Goal: Task Accomplishment & Management: Use online tool/utility

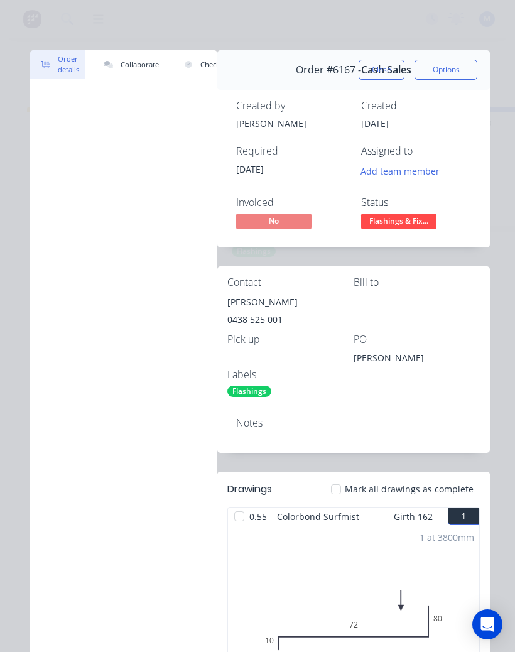
click at [381, 69] on button "Close" at bounding box center [381, 70] width 46 height 20
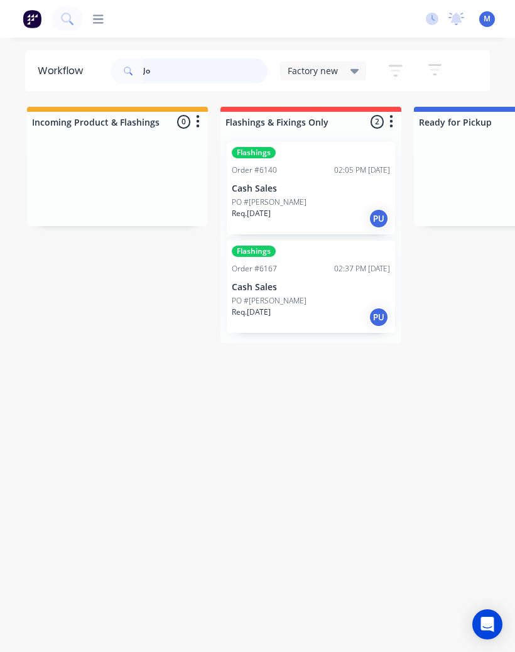
type input "J"
type input "H"
type input "HA"
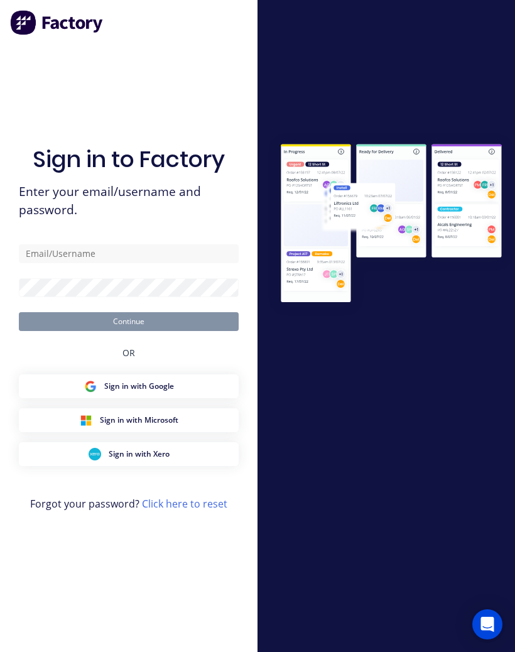
click at [170, 510] on link "Click here to reset" at bounding box center [184, 504] width 85 height 14
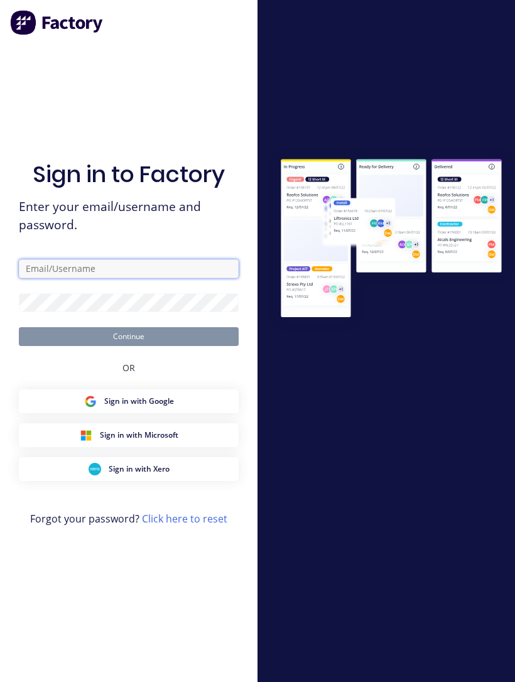
click at [88, 278] on input "text" at bounding box center [129, 268] width 220 height 19
type input "[EMAIL_ADDRESS][DOMAIN_NAME]"
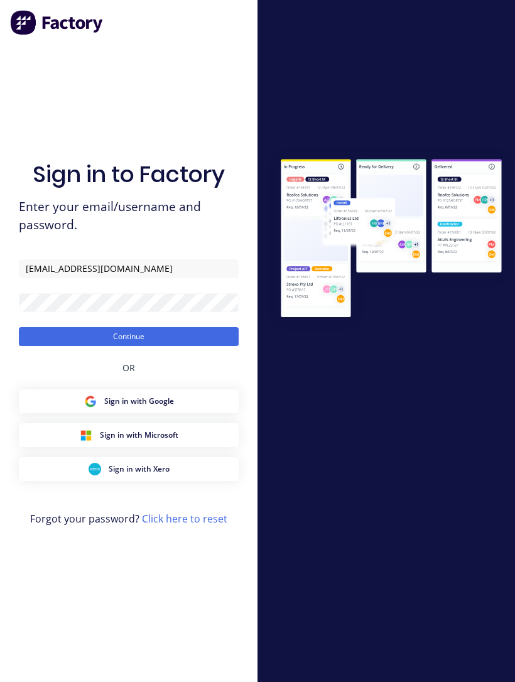
click at [72, 346] on button "Continue" at bounding box center [129, 336] width 220 height 19
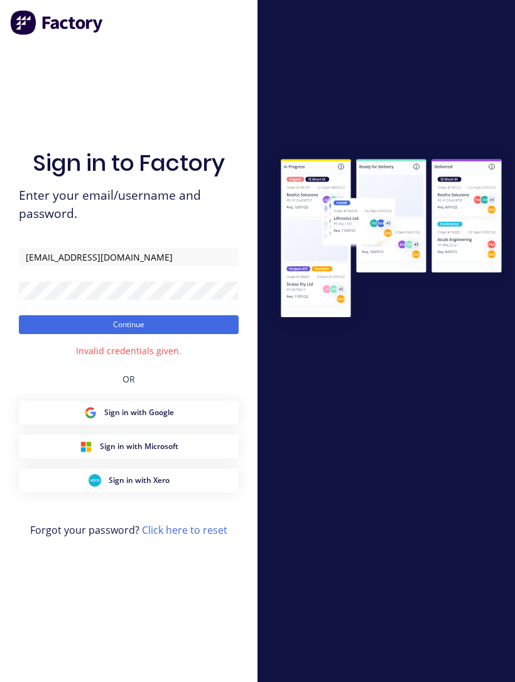
click at [102, 332] on button "Continue" at bounding box center [129, 324] width 220 height 19
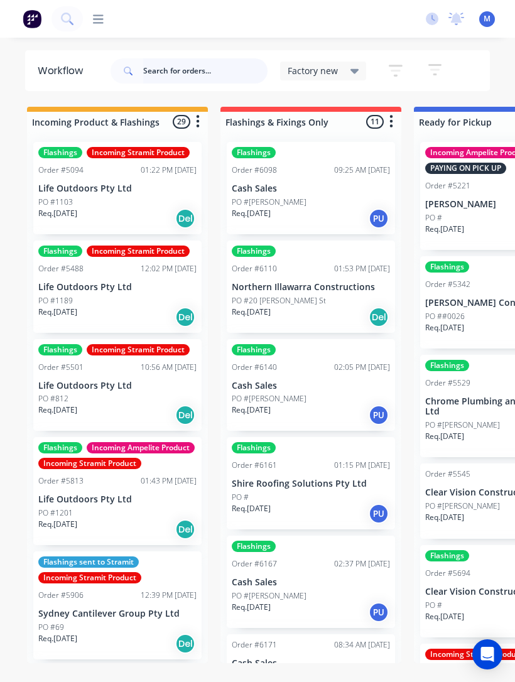
click at [166, 60] on input "text" at bounding box center [205, 70] width 124 height 25
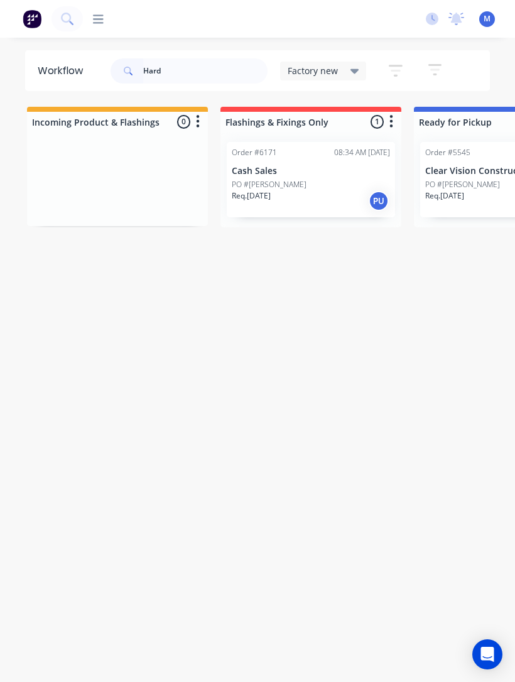
click at [313, 182] on div "PO #[PERSON_NAME]" at bounding box center [311, 184] width 158 height 11
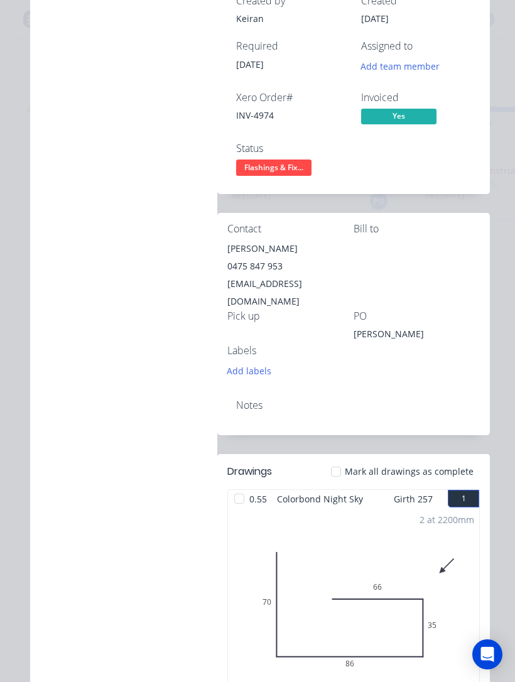
scroll to position [69, 0]
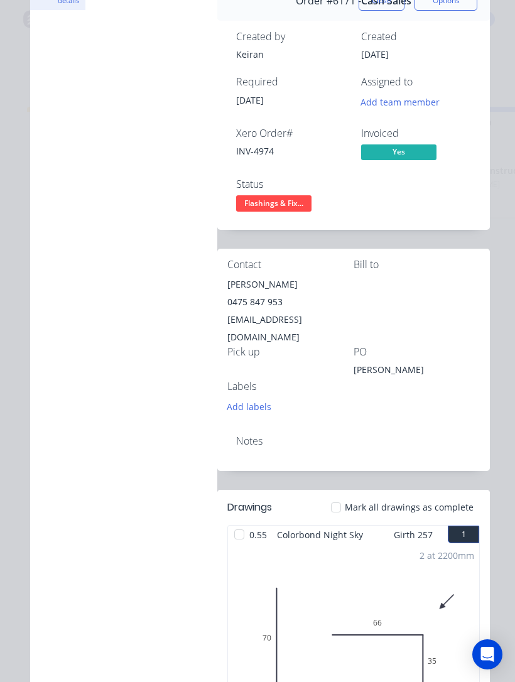
click at [288, 211] on span "Flashings & Fix..." at bounding box center [273, 203] width 75 height 16
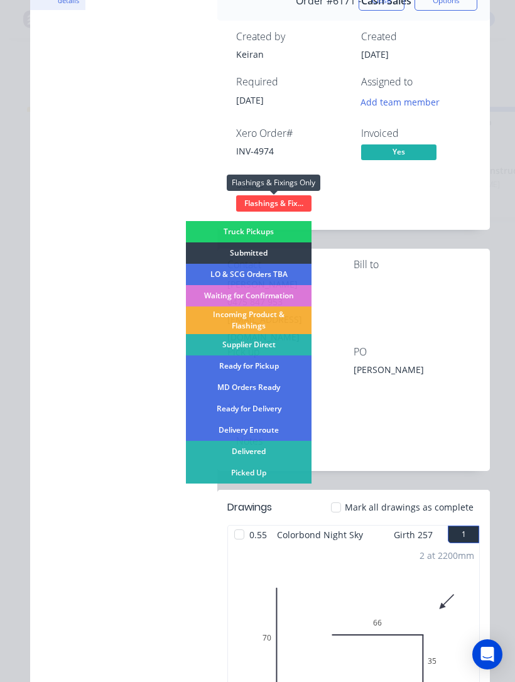
click at [271, 370] on div "Ready for Pickup" at bounding box center [249, 365] width 126 height 21
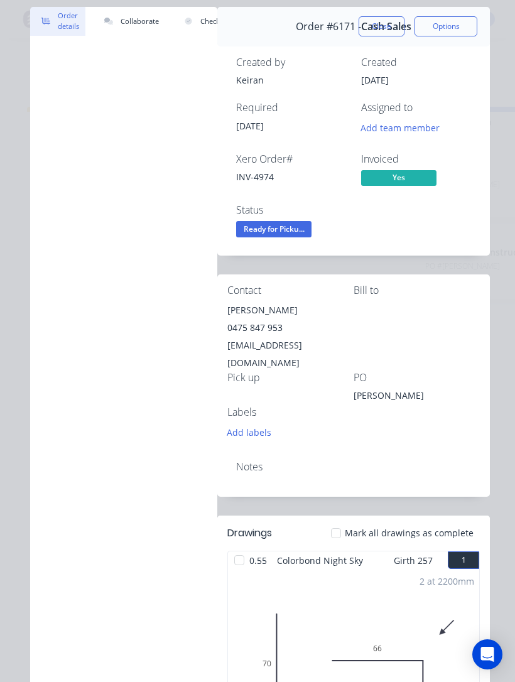
scroll to position [34, 0]
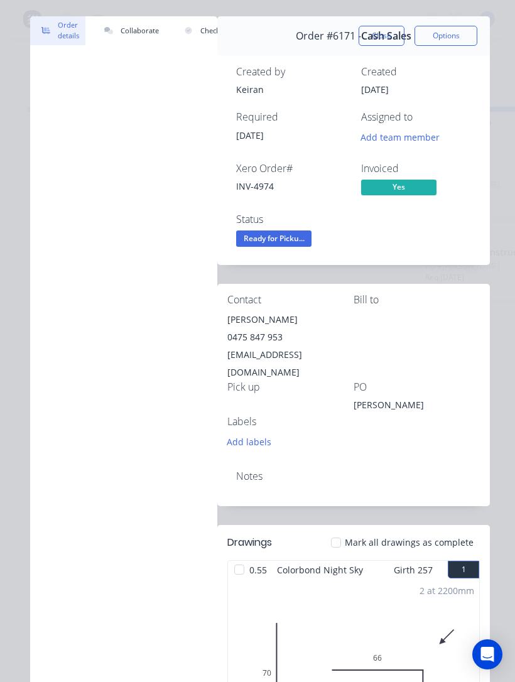
click at [386, 42] on button "Close" at bounding box center [381, 36] width 46 height 20
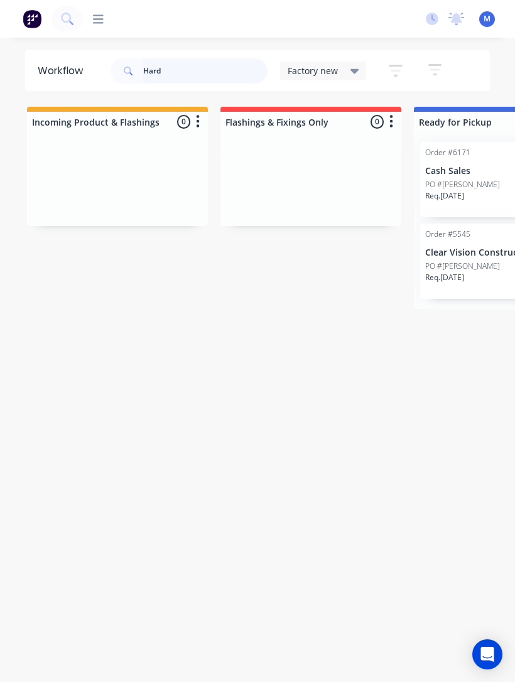
click at [195, 65] on input "Hard" at bounding box center [205, 70] width 124 height 25
type input "H"
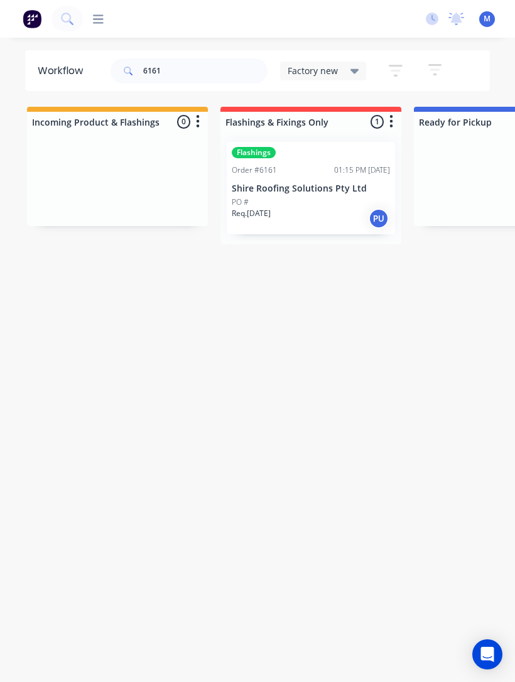
click at [298, 187] on p "Shire Roofing Solutions Pty Ltd" at bounding box center [311, 188] width 158 height 11
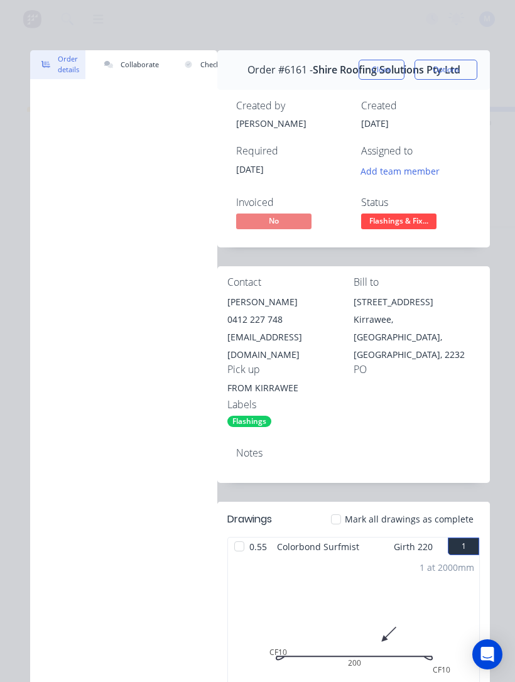
click at [412, 223] on span "Flashings & Fix..." at bounding box center [398, 221] width 75 height 16
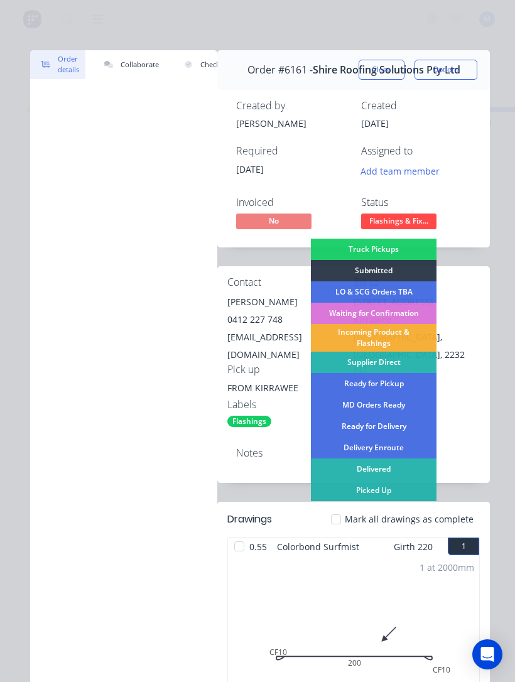
click at [404, 382] on div "Ready for Pickup" at bounding box center [374, 383] width 126 height 21
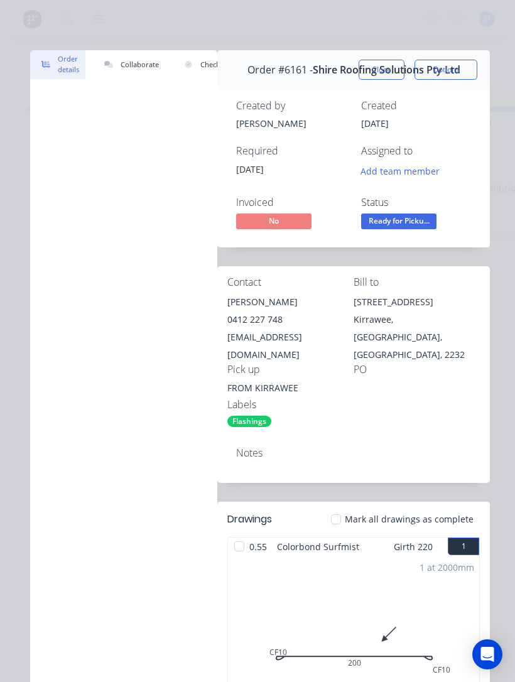
click at [376, 67] on button "Close" at bounding box center [381, 70] width 46 height 20
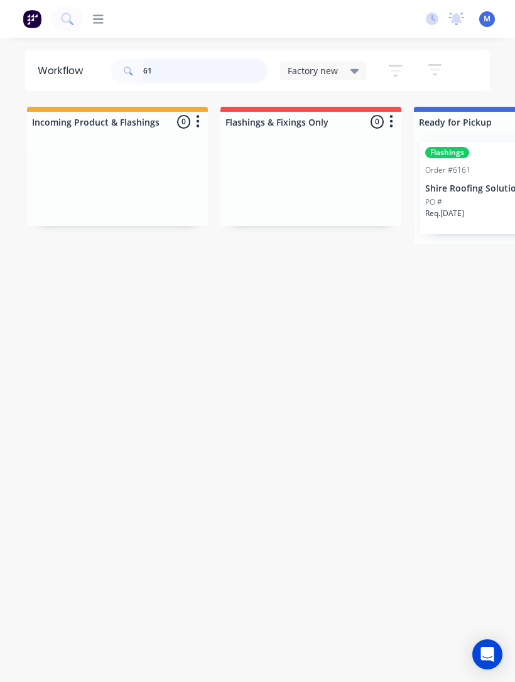
type input "6"
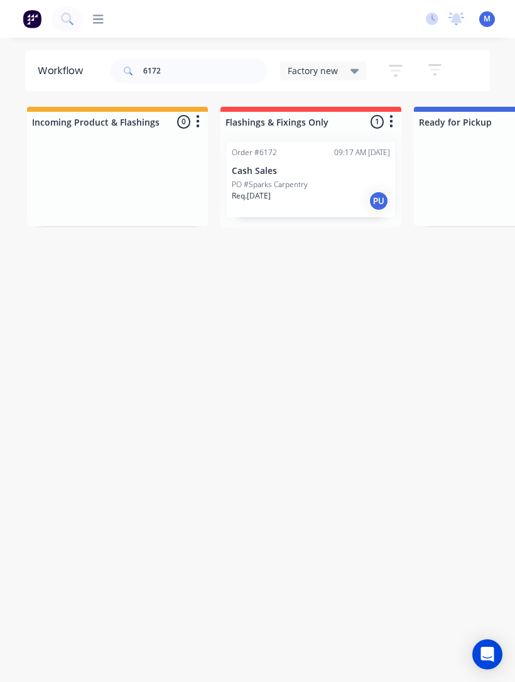
click at [312, 183] on div "PO #Sparks Carpentry" at bounding box center [311, 184] width 158 height 11
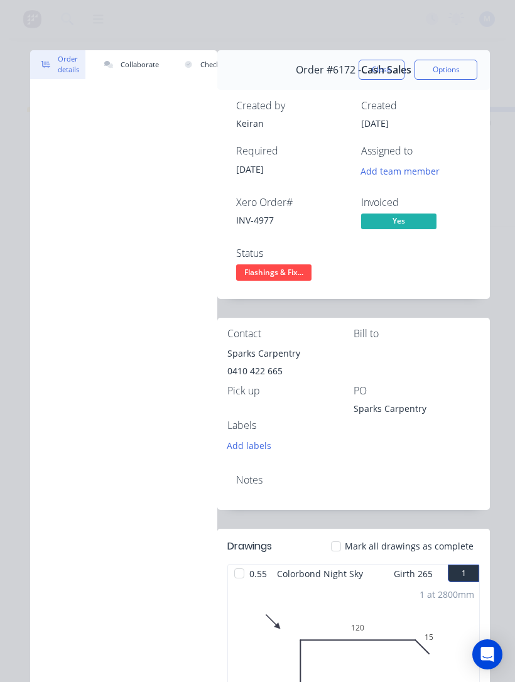
click at [297, 279] on span "Flashings & Fix..." at bounding box center [273, 272] width 75 height 16
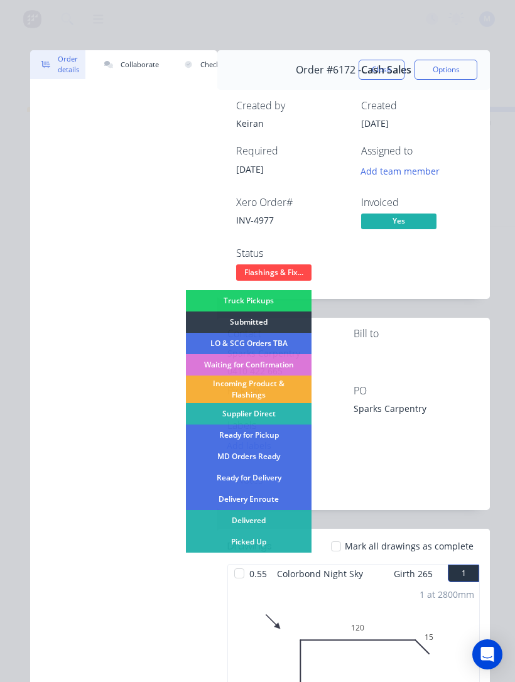
click at [272, 441] on div "Ready for Pickup" at bounding box center [249, 434] width 126 height 21
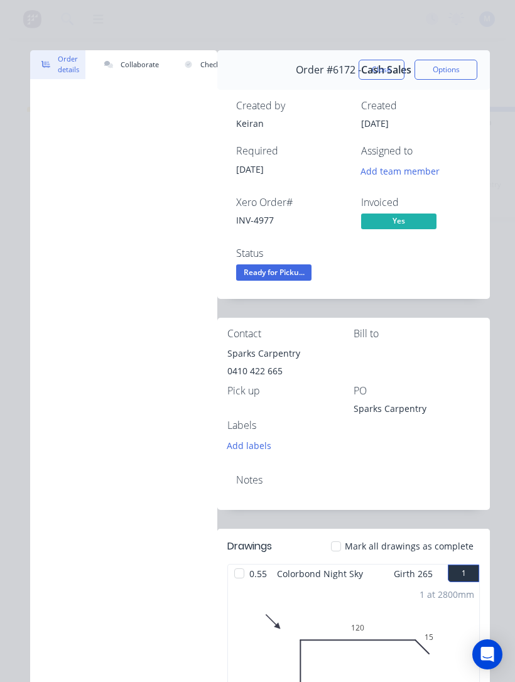
click at [388, 74] on button "Close" at bounding box center [381, 70] width 46 height 20
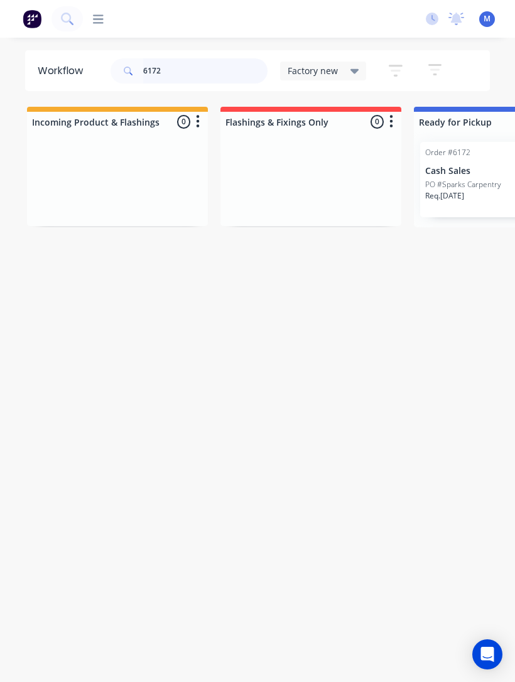
click at [229, 80] on input "6172" at bounding box center [205, 70] width 124 height 25
type input "6"
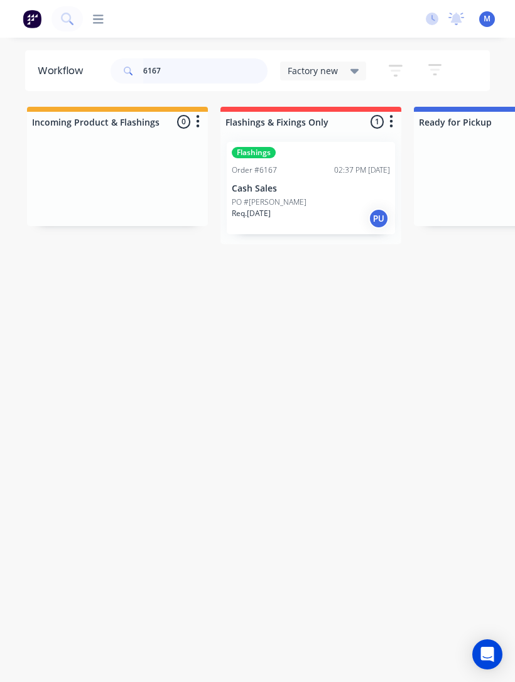
type input "6167"
click at [321, 207] on div "PO #[PERSON_NAME]" at bounding box center [311, 201] width 158 height 11
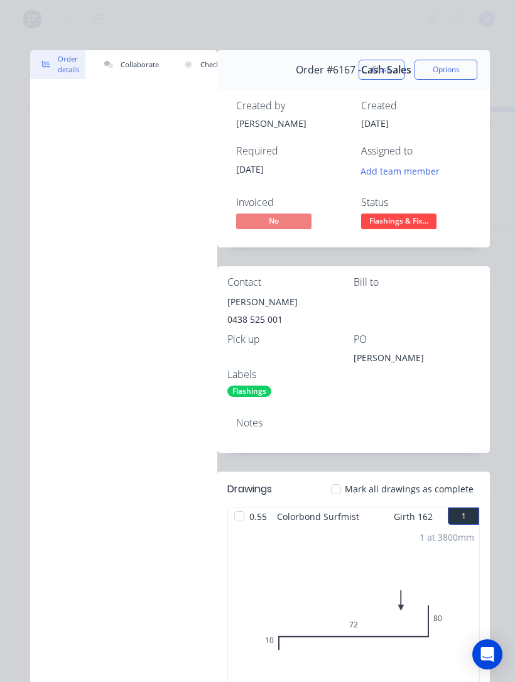
click at [399, 221] on span "Flashings & Fix..." at bounding box center [398, 221] width 75 height 16
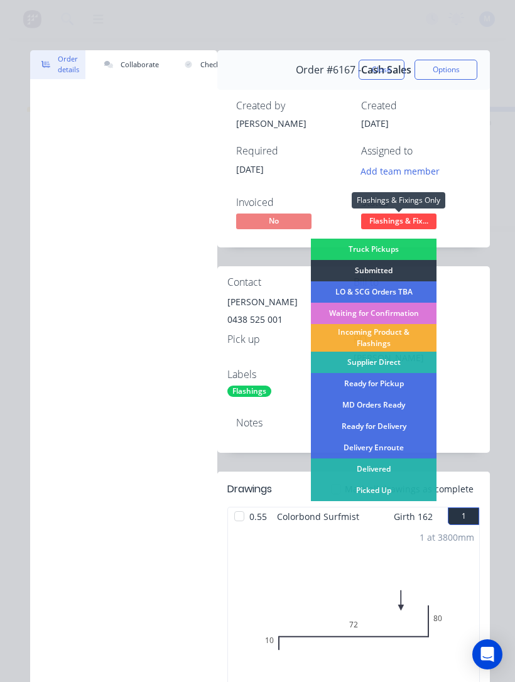
click at [399, 383] on div "Ready for Pickup" at bounding box center [374, 383] width 126 height 21
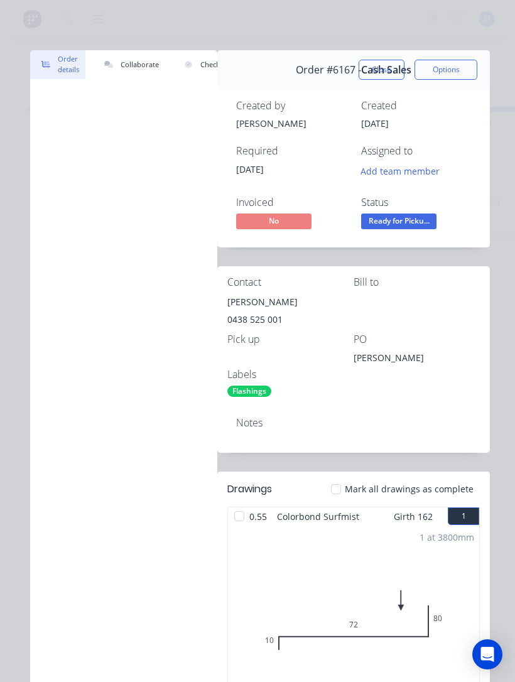
click at [377, 68] on button "Close" at bounding box center [381, 70] width 46 height 20
